Goal: Share content: Share content

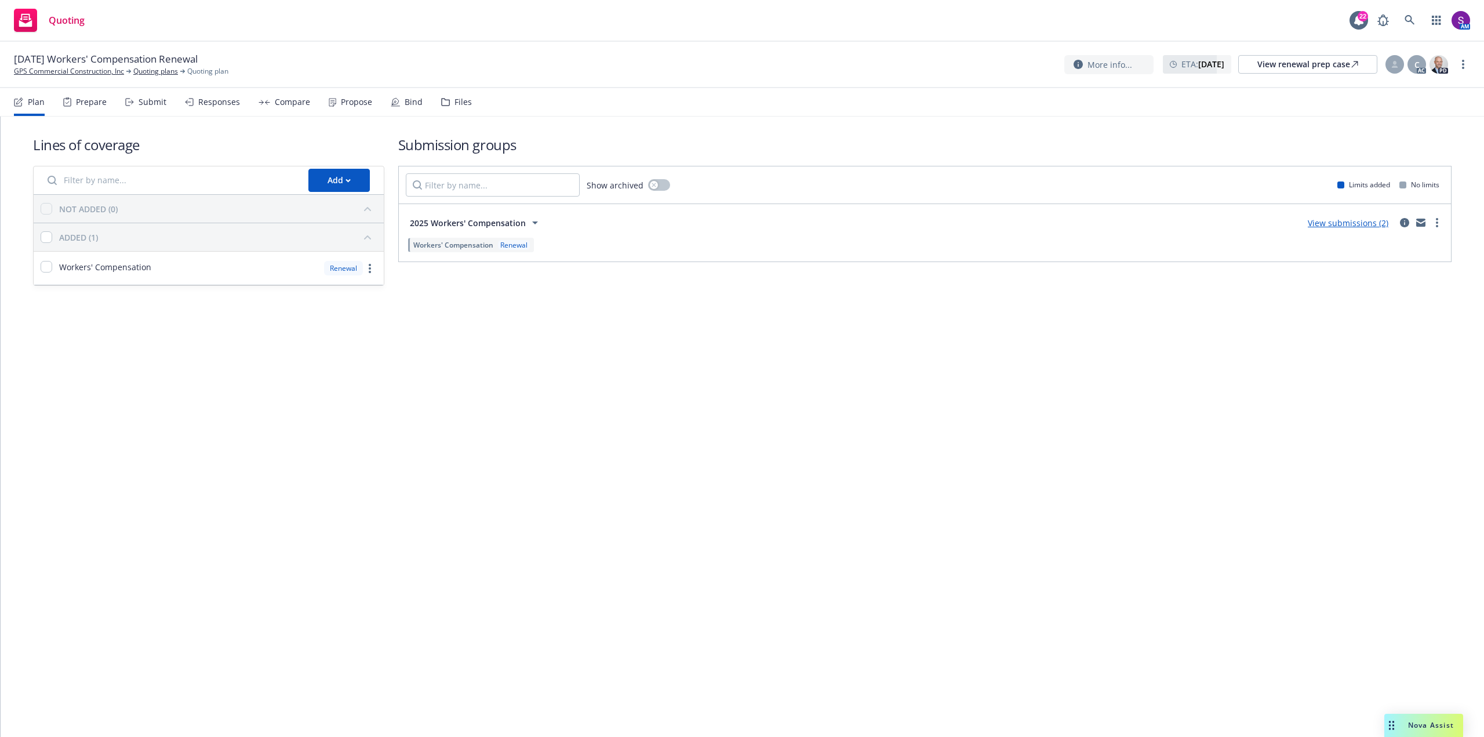
click at [350, 102] on div "Propose" at bounding box center [356, 101] width 31 height 9
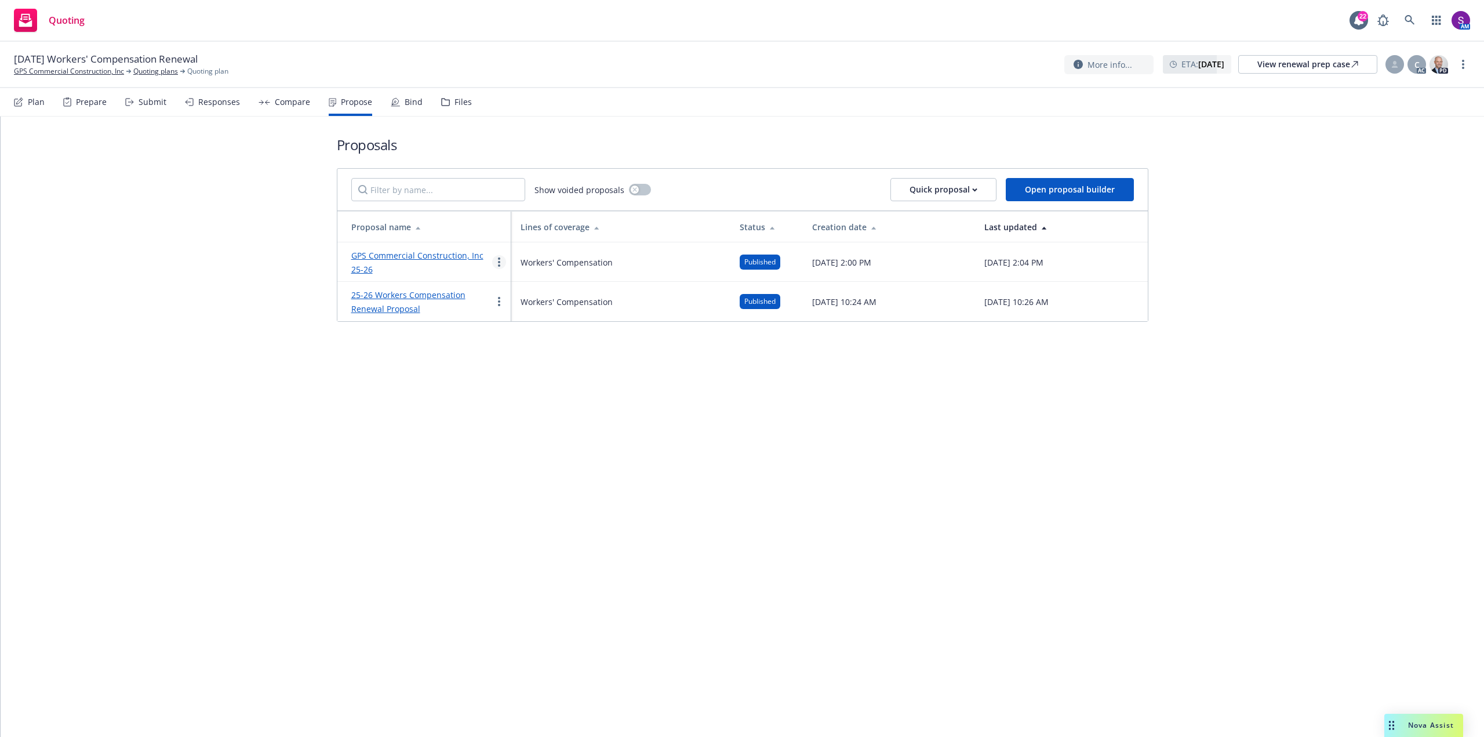
click at [500, 262] on link "more" at bounding box center [499, 262] width 14 height 14
click at [543, 384] on span "See client view" at bounding box center [535, 382] width 85 height 11
click at [433, 257] on link "GPS Commercial Construction, Inc 25-26" at bounding box center [417, 262] width 132 height 25
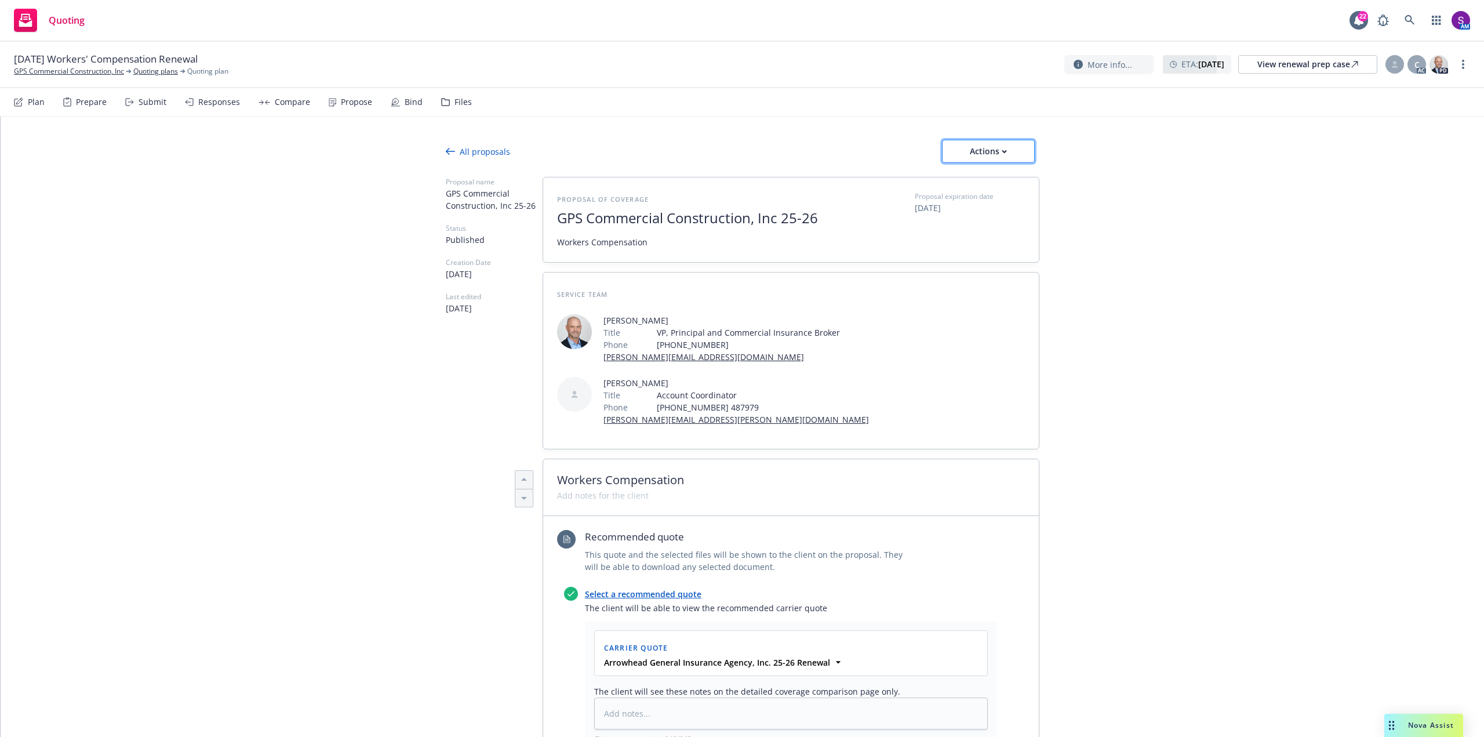
click at [1002, 153] on icon "button" at bounding box center [1004, 152] width 5 height 4
click at [991, 187] on link "Copy proposal link" at bounding box center [988, 181] width 101 height 23
type textarea "x"
click at [75, 70] on link "GPS Commercial Construction, Inc" at bounding box center [69, 71] width 110 height 10
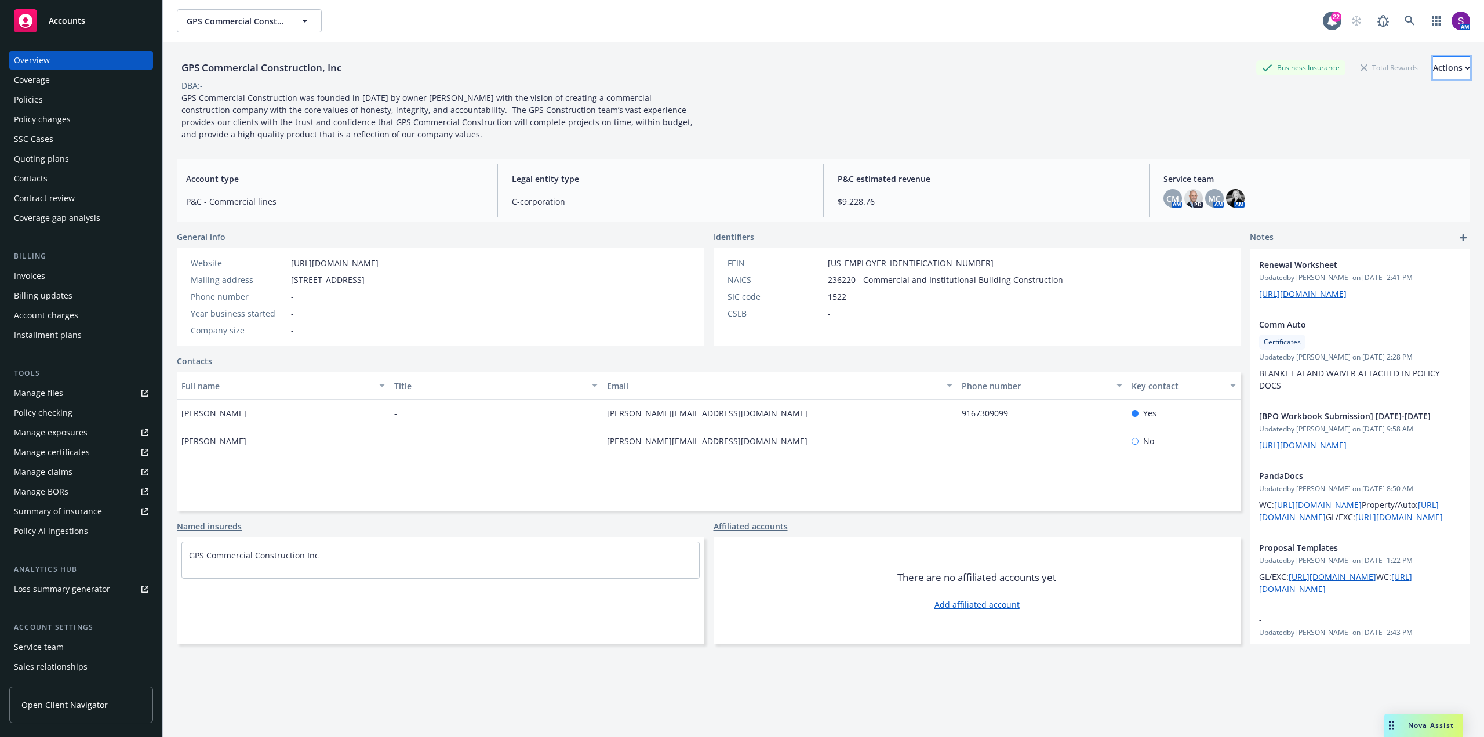
click at [1433, 72] on div "Actions" at bounding box center [1451, 68] width 37 height 22
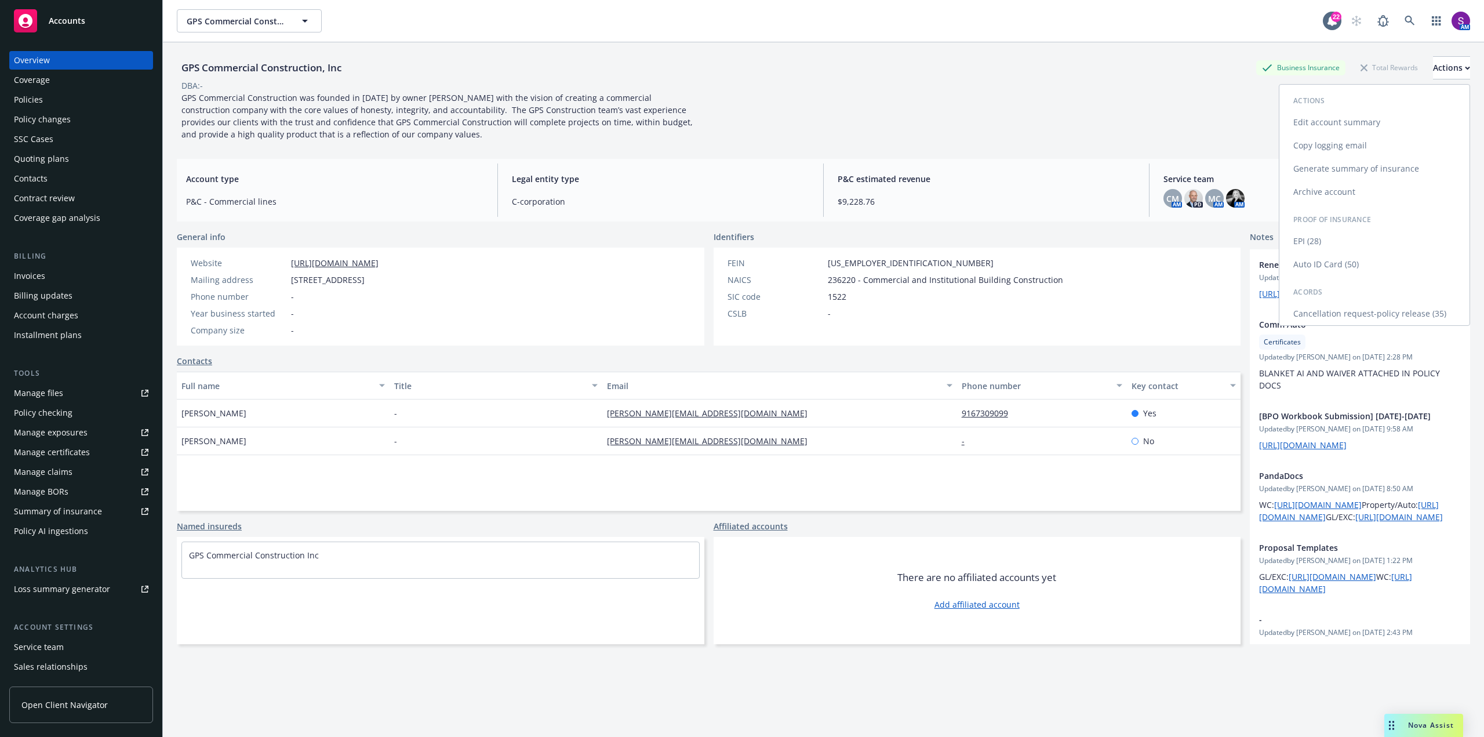
click at [1322, 141] on link "Copy logging email" at bounding box center [1374, 145] width 190 height 23
